Goal: Task Accomplishment & Management: Use online tool/utility

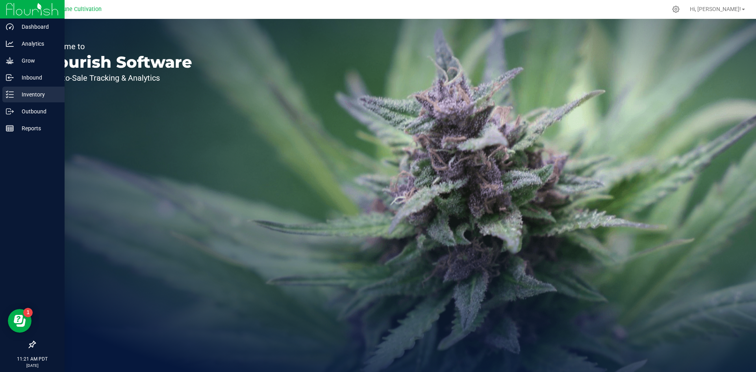
click at [18, 97] on p "Inventory" at bounding box center [37, 94] width 47 height 9
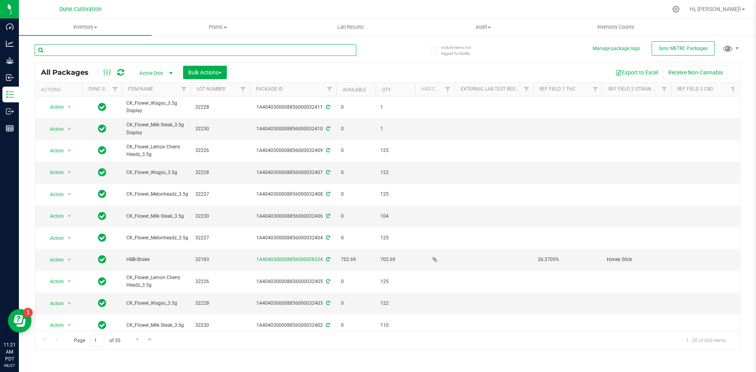
click at [138, 53] on input "text" at bounding box center [196, 50] width 322 height 12
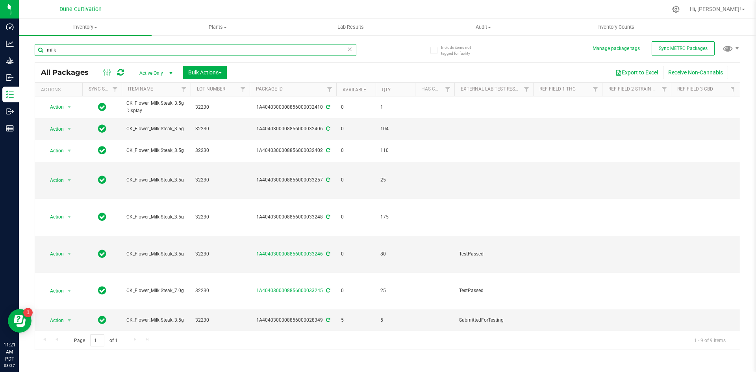
click at [63, 55] on input "milk" at bounding box center [196, 50] width 322 height 12
type input "m"
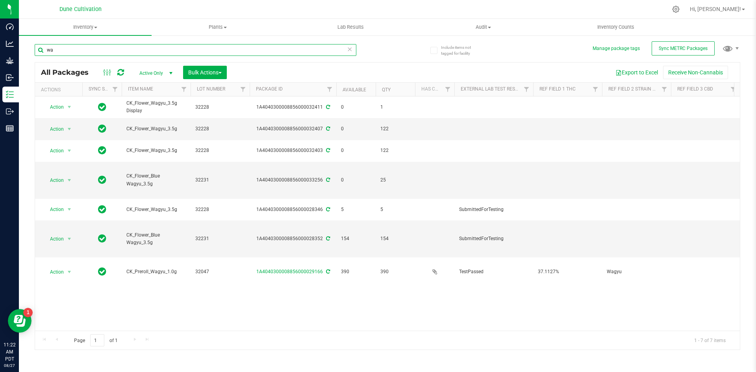
type input "w"
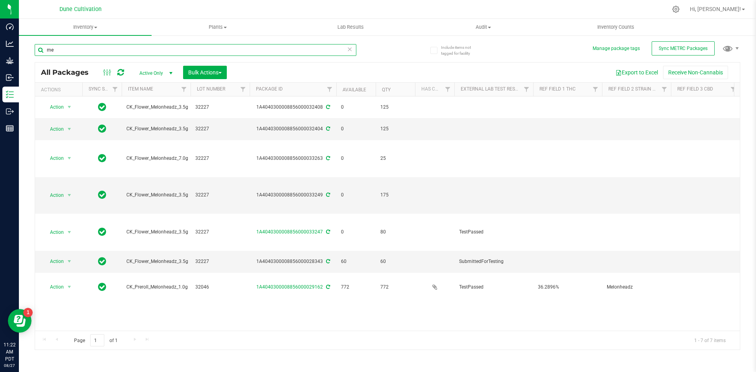
type input "m"
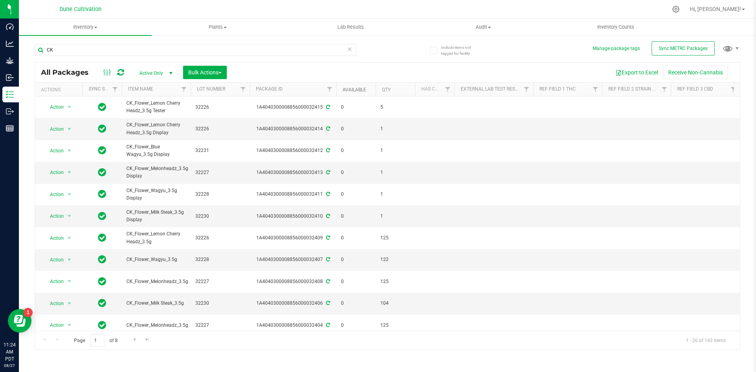
click at [354, 89] on link "Available" at bounding box center [354, 90] width 24 height 6
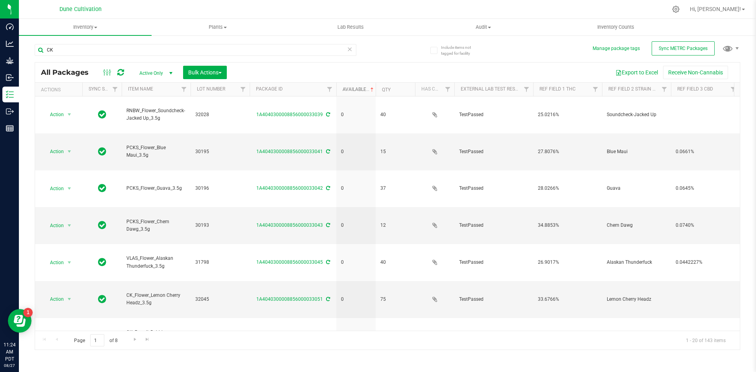
click at [354, 89] on link "Available" at bounding box center [358, 90] width 33 height 6
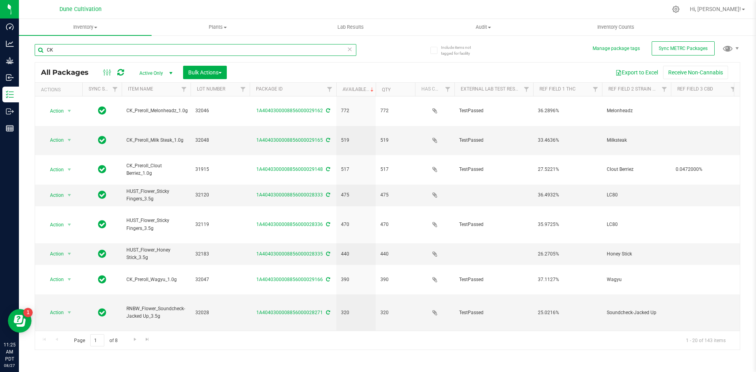
drag, startPoint x: 78, startPoint y: 46, endPoint x: 30, endPoint y: 42, distance: 48.3
click at [30, 42] on div "Include items not tagged for facility Manage package tags Sync METRC Packages C…" at bounding box center [387, 155] width 737 height 240
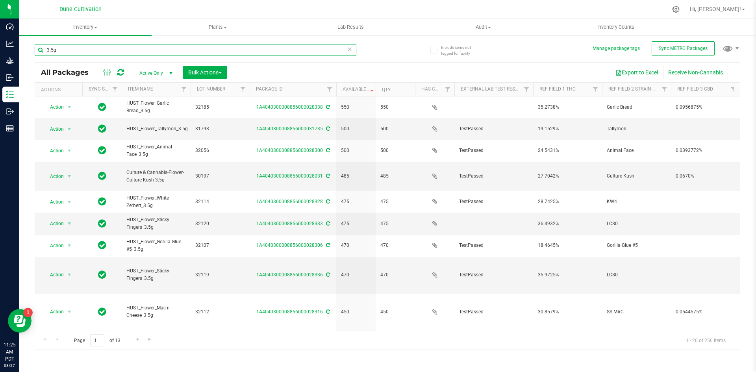
type input "3.5g"
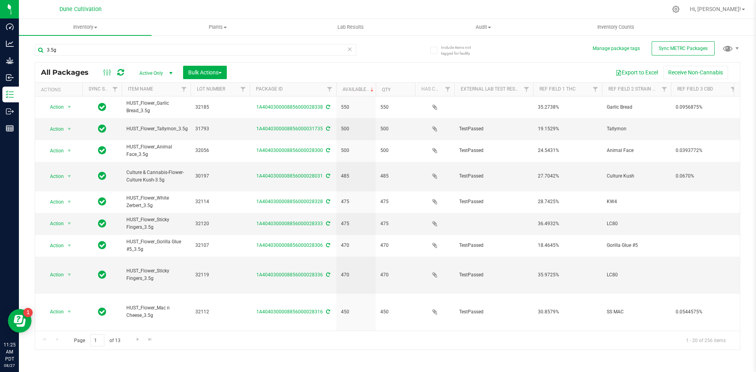
click at [351, 50] on icon at bounding box center [350, 48] width 6 height 9
